Goal: Stay updated

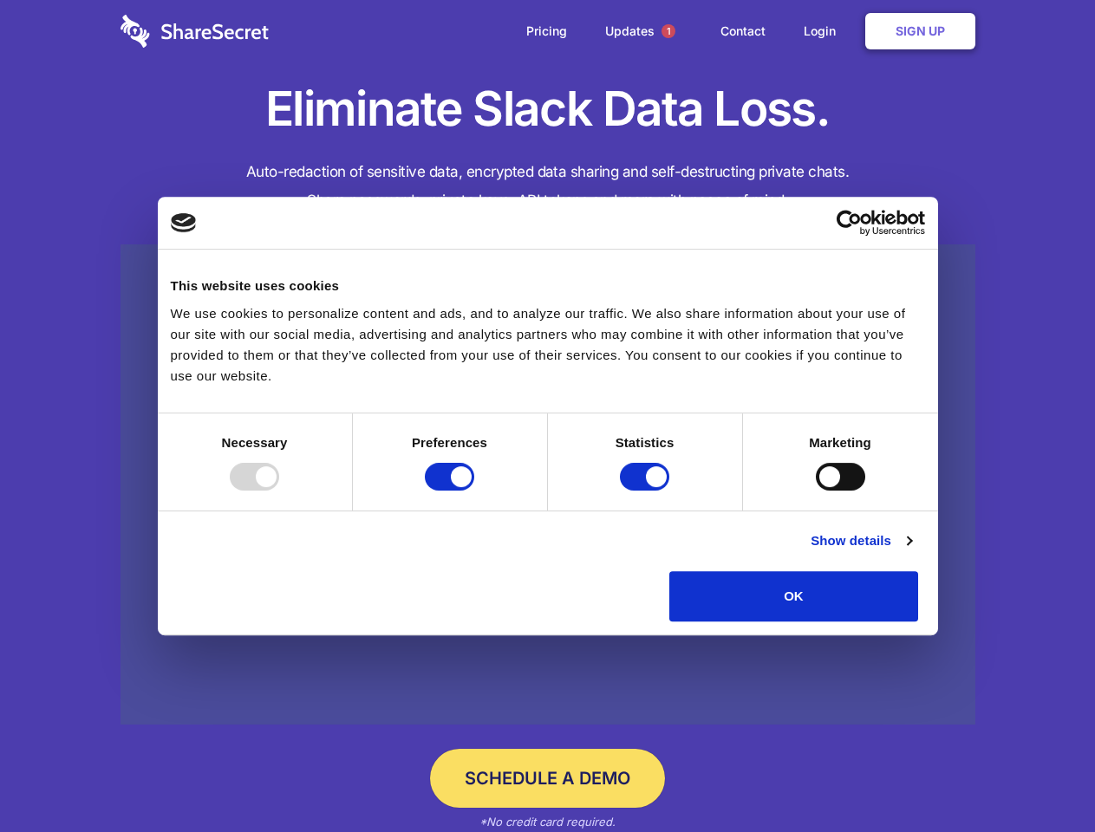
click at [279, 491] on div at bounding box center [254, 477] width 49 height 28
click at [474, 491] on input "Preferences" at bounding box center [449, 477] width 49 height 28
checkbox input "false"
click at [647, 491] on input "Statistics" at bounding box center [644, 477] width 49 height 28
checkbox input "false"
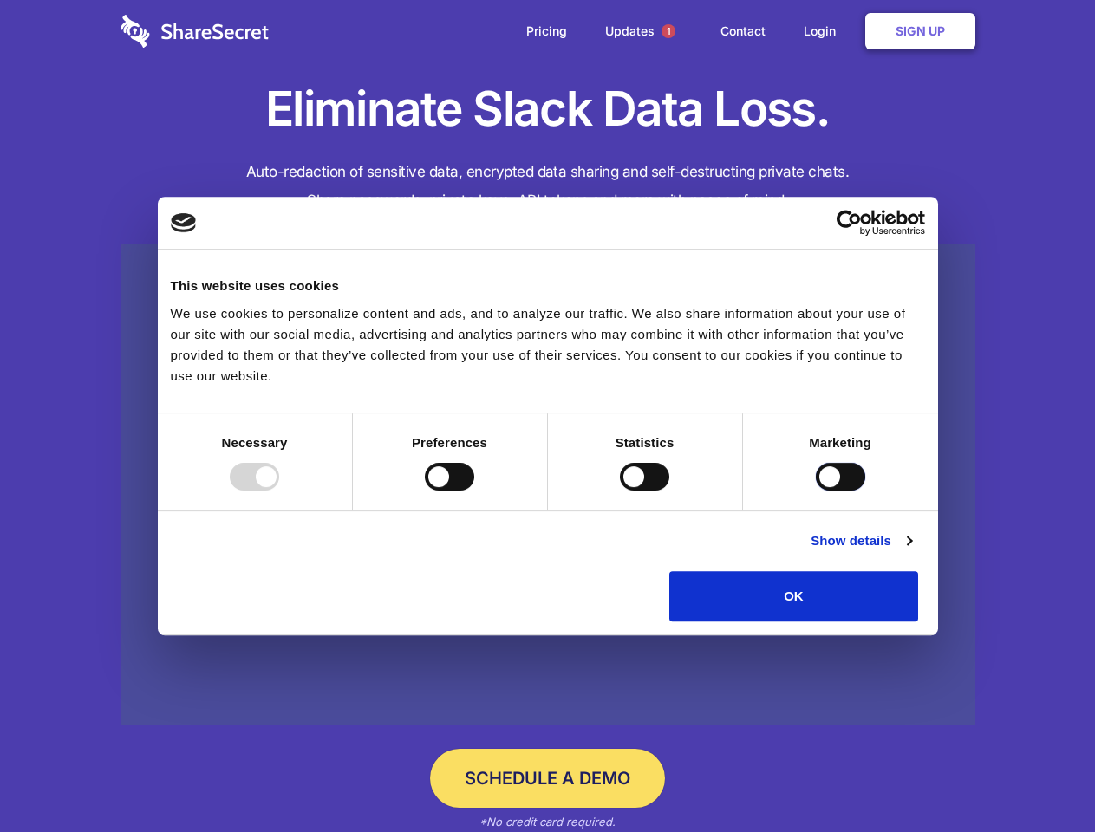
click at [816, 491] on input "Marketing" at bounding box center [840, 477] width 49 height 28
checkbox input "true"
click at [911, 551] on link "Show details" at bounding box center [861, 541] width 101 height 21
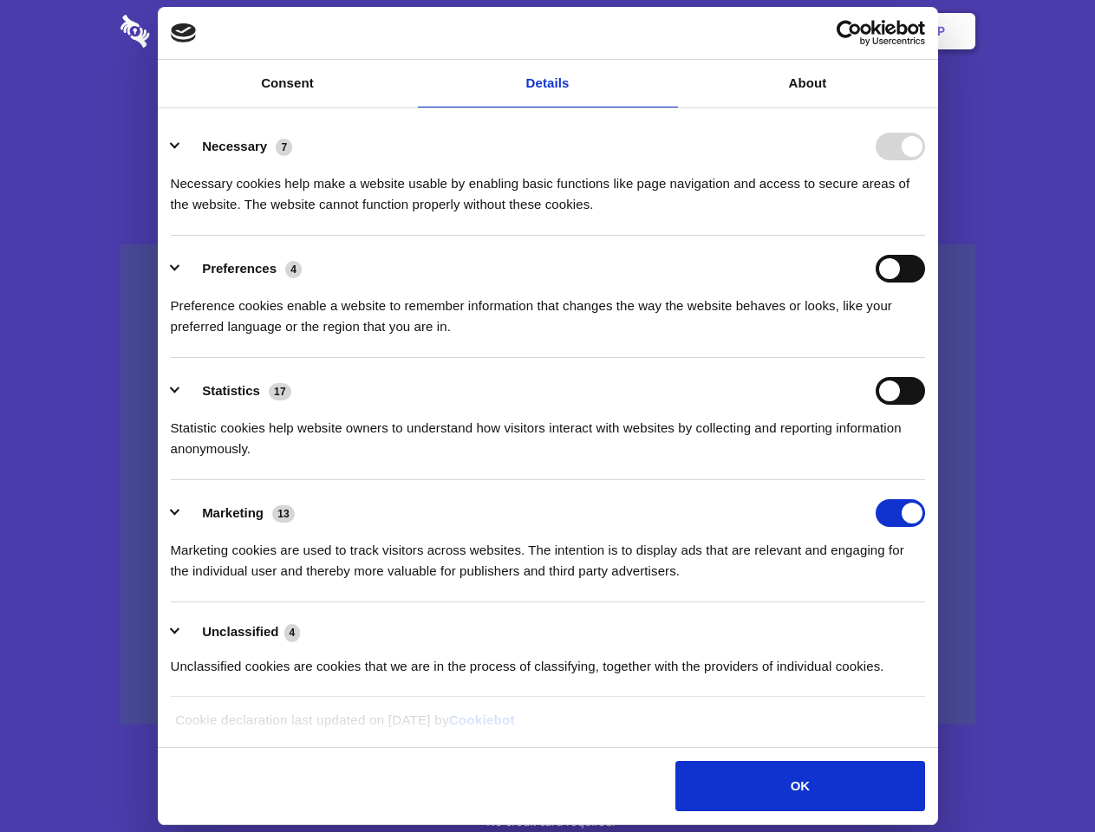
click at [933, 628] on ul "Necessary 7 Necessary cookies help make a website usable by enabling basic func…" at bounding box center [547, 406] width 771 height 584
click at [668, 31] on span "1" at bounding box center [669, 31] width 14 height 14
